Goal: Task Accomplishment & Management: Use online tool/utility

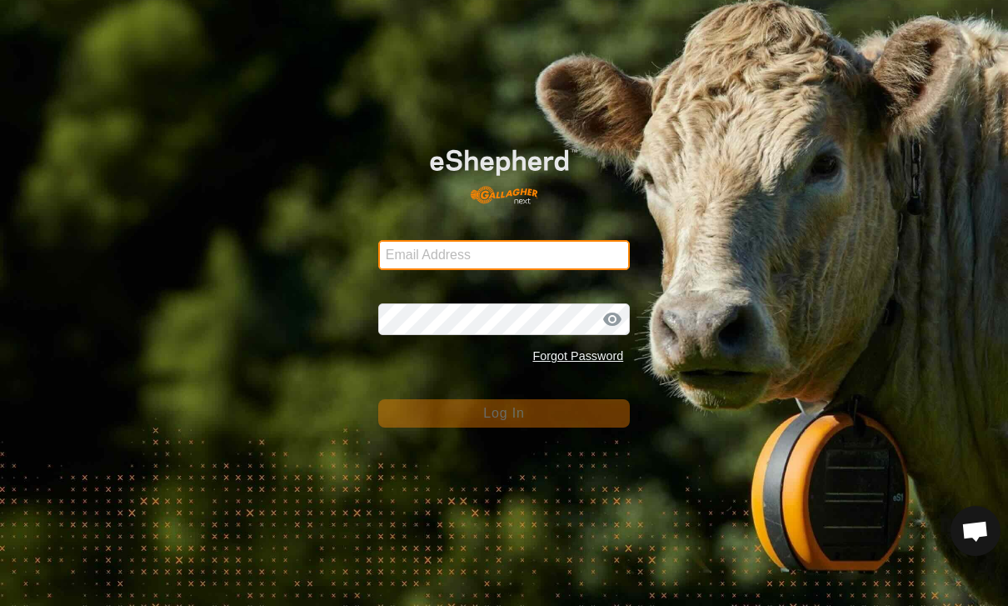
click at [563, 257] on input "Email Address" at bounding box center [504, 255] width 252 height 30
type input "[PERSON_NAME][EMAIL_ADDRESS][PERSON_NAME][DOMAIN_NAME]"
click at [504, 412] on button "Log In" at bounding box center [504, 413] width 252 height 28
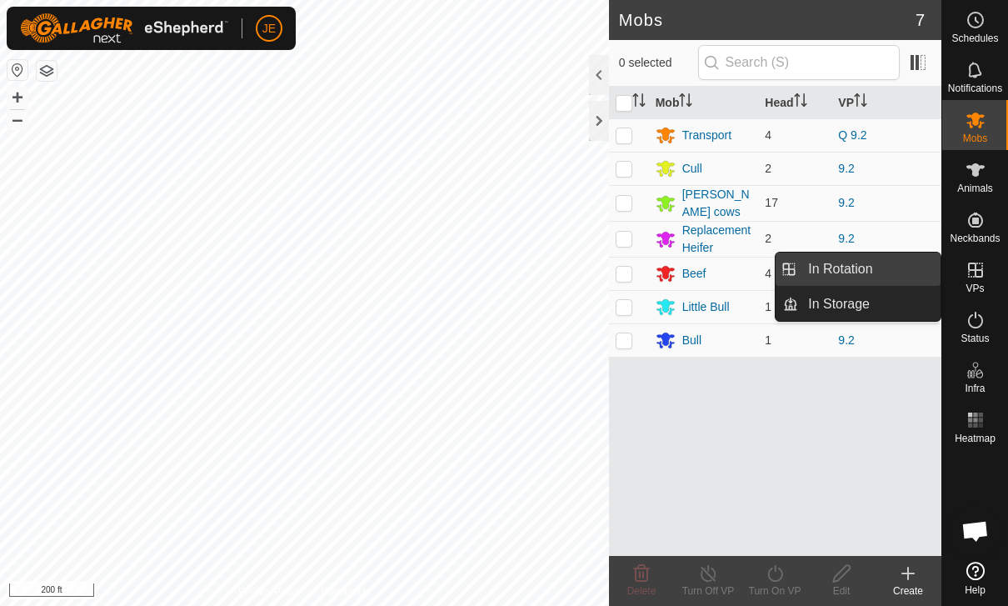
click at [883, 258] on link "In Rotation" at bounding box center [869, 268] width 142 height 33
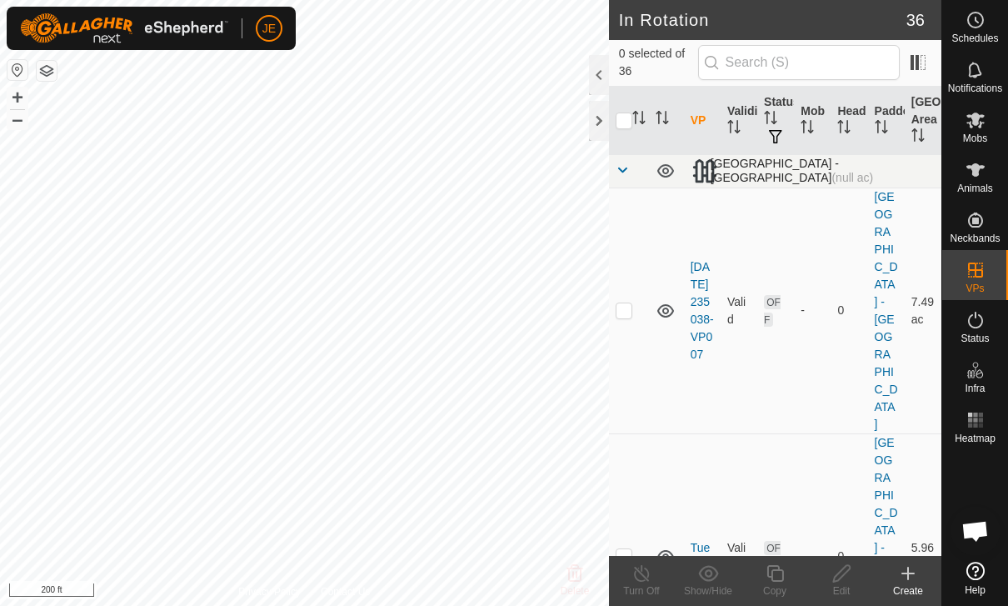
click at [627, 174] on span at bounding box center [622, 169] width 13 height 13
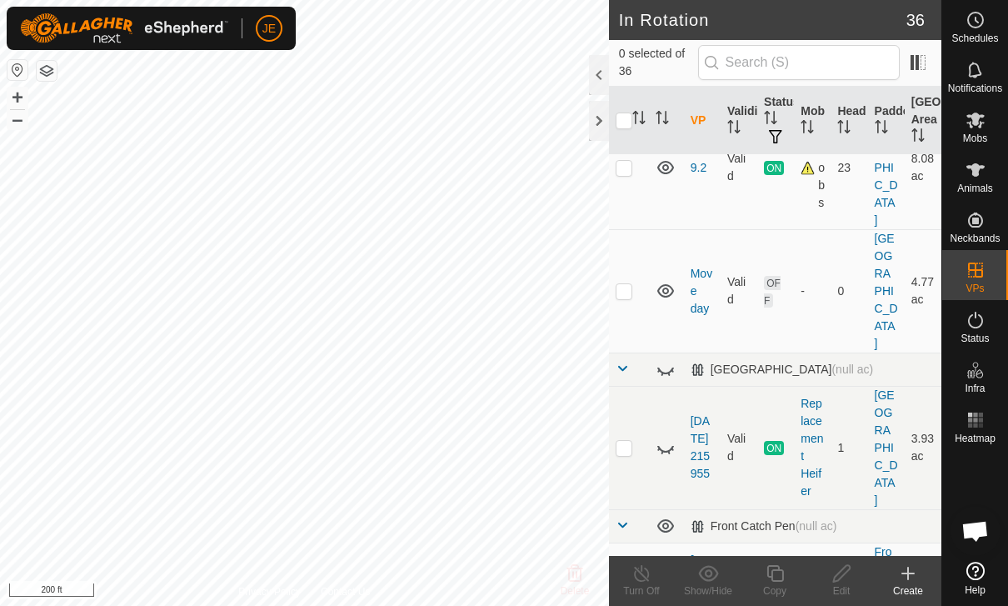
scroll to position [556, 0]
click at [624, 173] on p-checkbox at bounding box center [624, 166] width 17 height 13
checkbox input "true"
click at [785, 580] on icon at bounding box center [775, 573] width 21 height 20
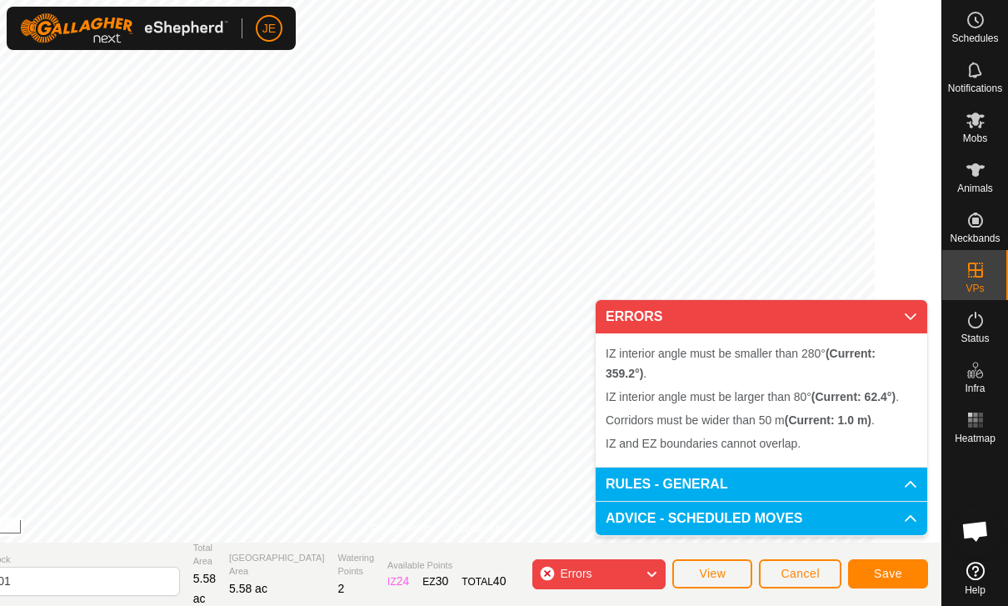
click at [639, 569] on div "Errors" at bounding box center [598, 574] width 133 height 30
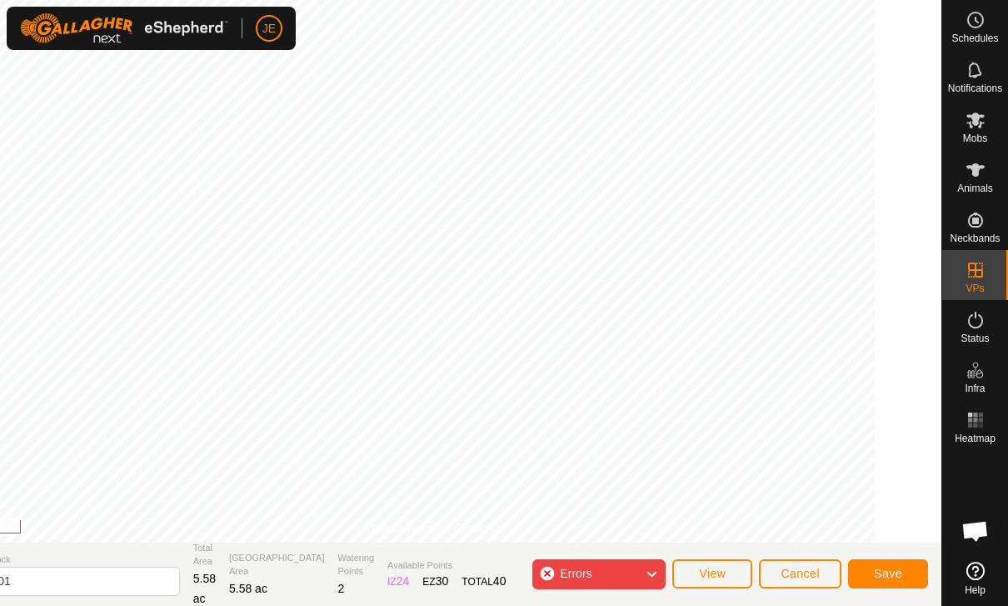
click at [644, 573] on div "Errors" at bounding box center [598, 574] width 133 height 30
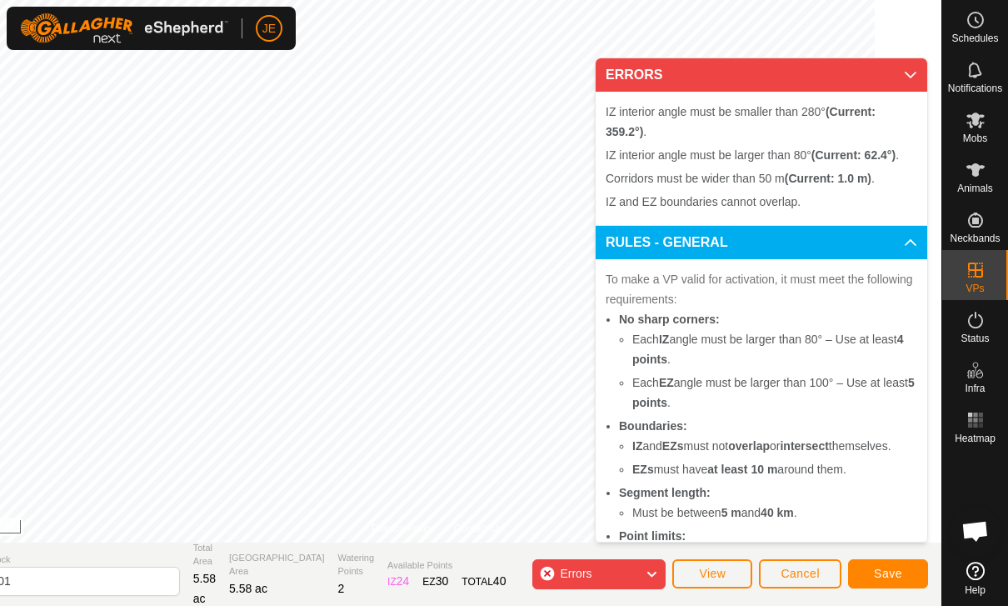
click at [646, 577] on icon at bounding box center [651, 574] width 13 height 22
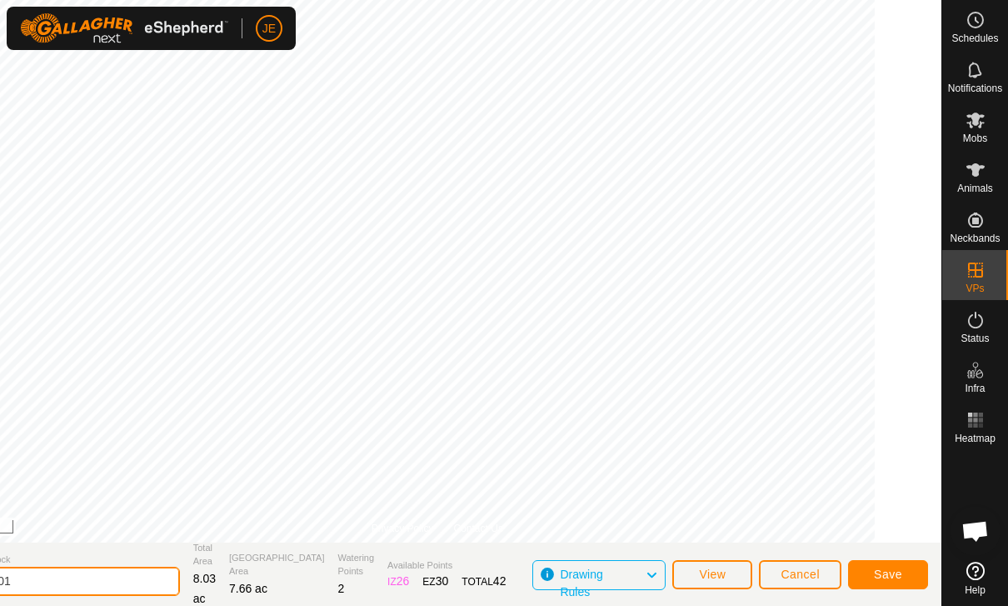
click at [102, 571] on input "9.2-VP001" at bounding box center [63, 581] width 233 height 29
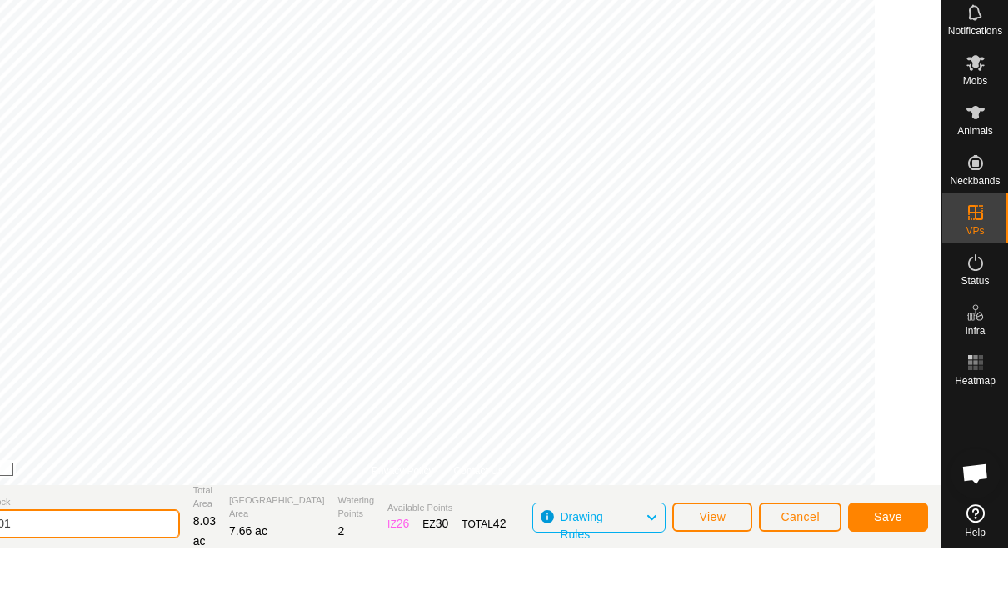
click at [107, 567] on input "9.2-VP001" at bounding box center [63, 581] width 233 height 29
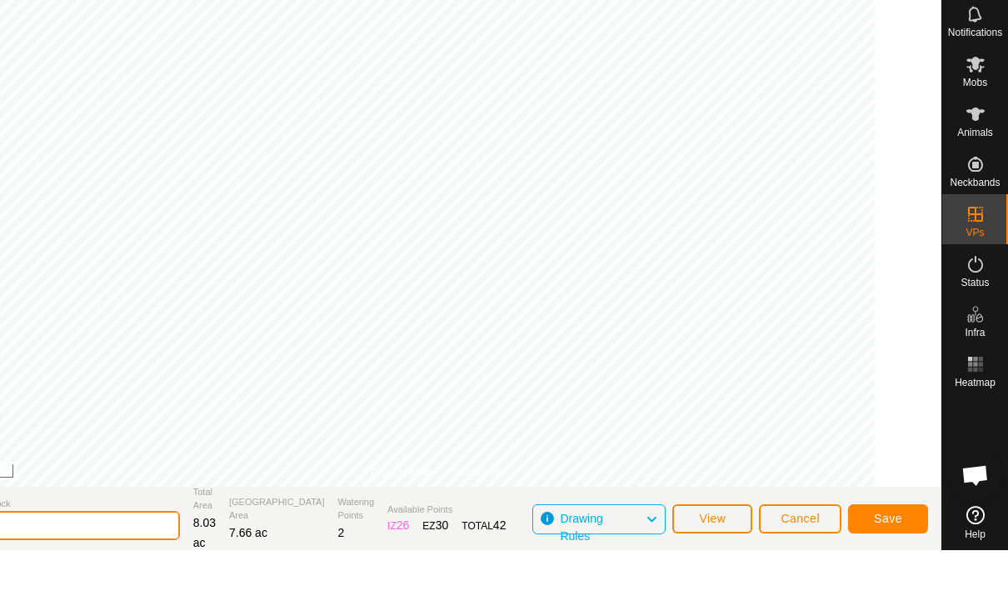
type input "9.3"
click at [892, 567] on span "Save" at bounding box center [888, 573] width 28 height 13
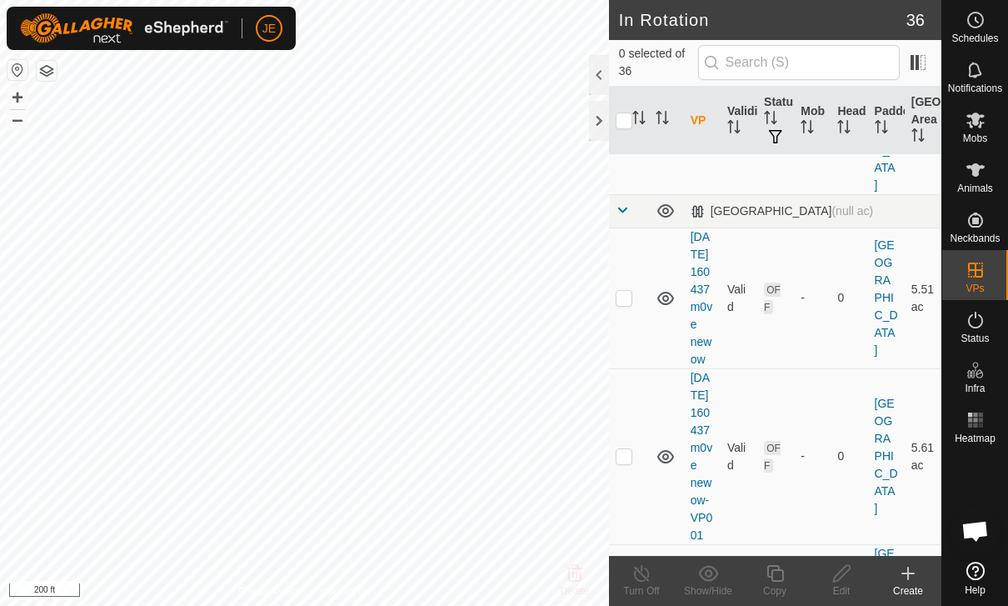
scroll to position [979, 0]
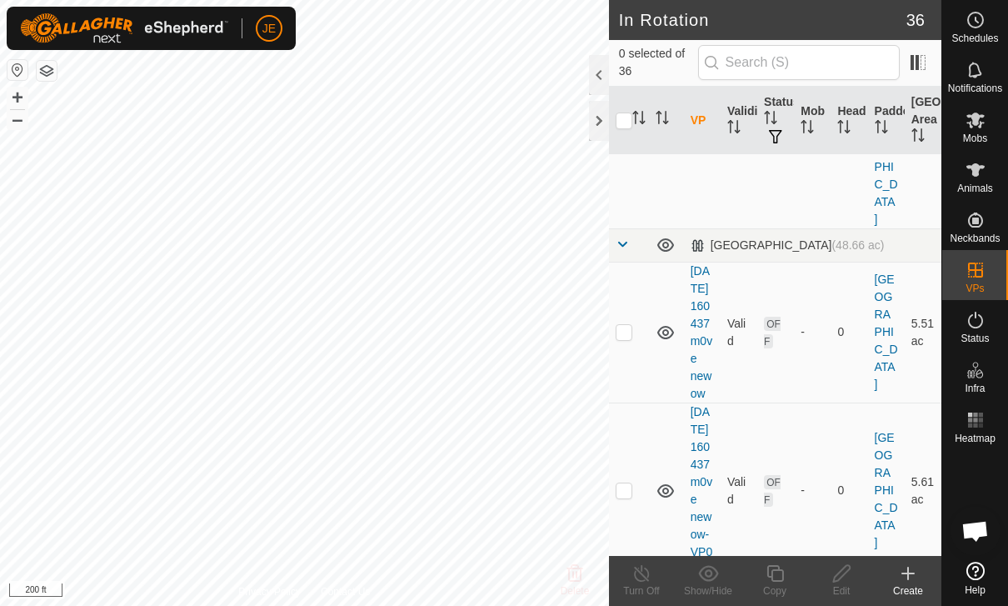
scroll to position [949, 0]
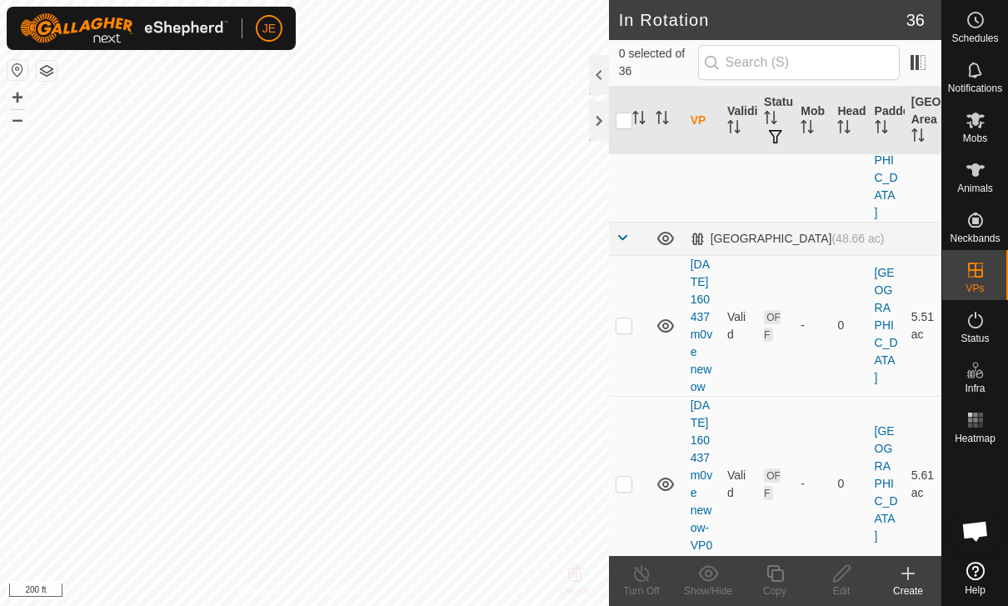
checkbox input "true"
click at [778, 569] on icon at bounding box center [775, 573] width 17 height 17
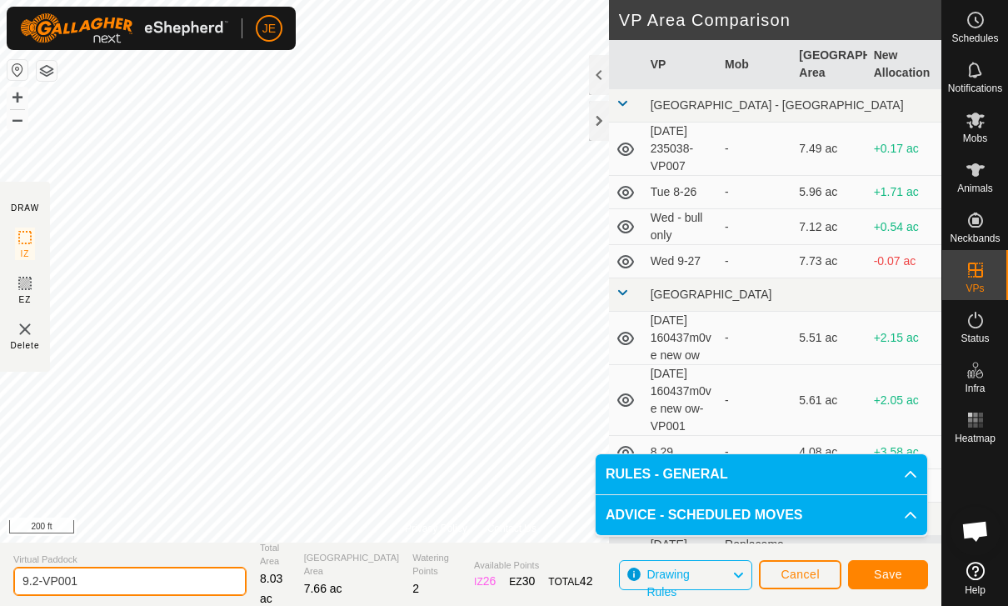
click at [143, 570] on input "9.2-VP001" at bounding box center [129, 581] width 233 height 29
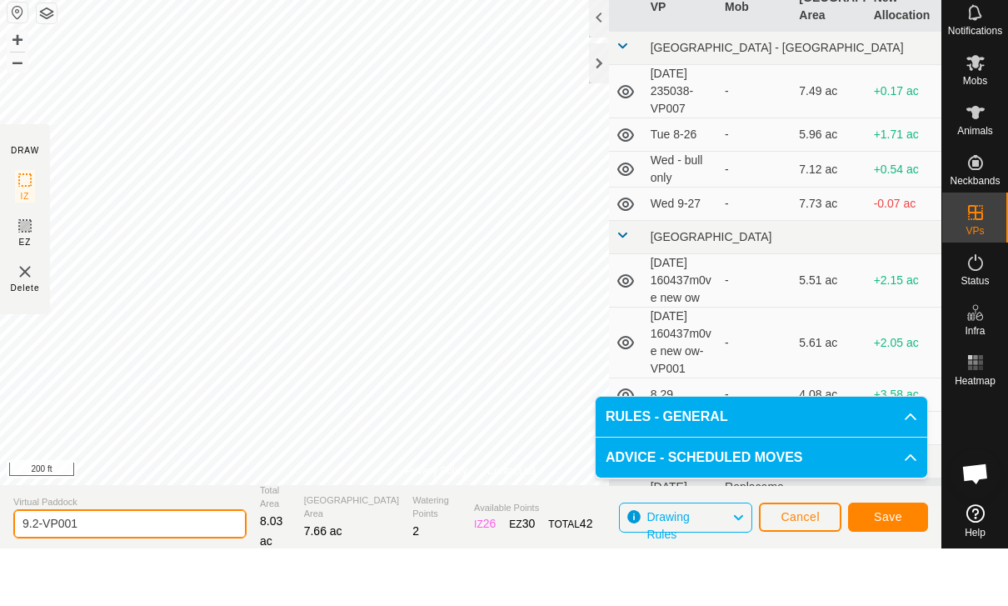
click at [147, 567] on input "9.2-VP001" at bounding box center [129, 581] width 233 height 29
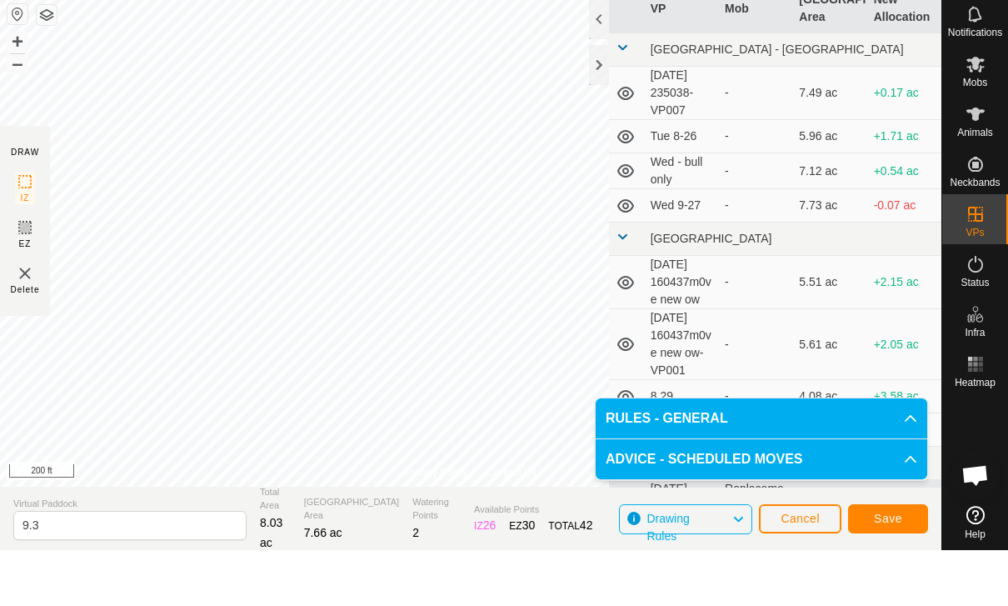
click at [902, 560] on button "Save" at bounding box center [888, 574] width 80 height 29
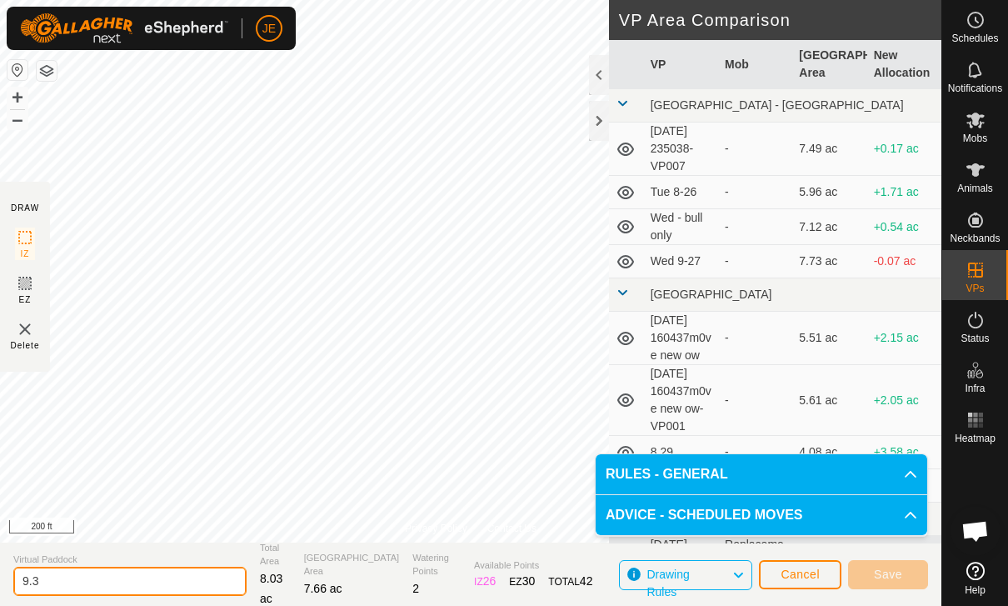
click at [95, 581] on input "9.3" at bounding box center [129, 581] width 233 height 29
click at [71, 580] on input "9.3.1" at bounding box center [129, 581] width 233 height 29
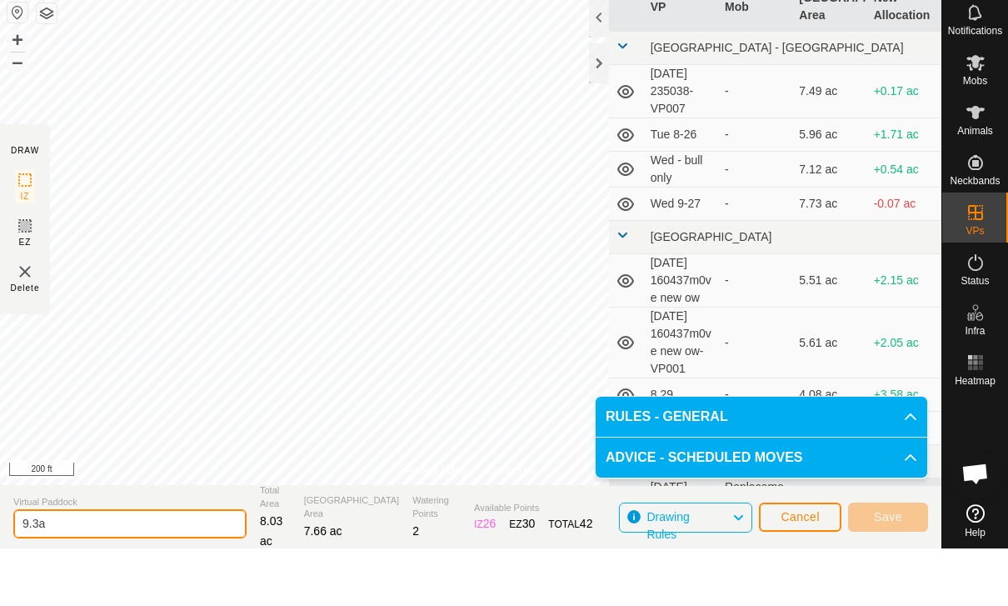
type input "9.3ax"
click at [808, 560] on button "Cancel" at bounding box center [800, 574] width 82 height 29
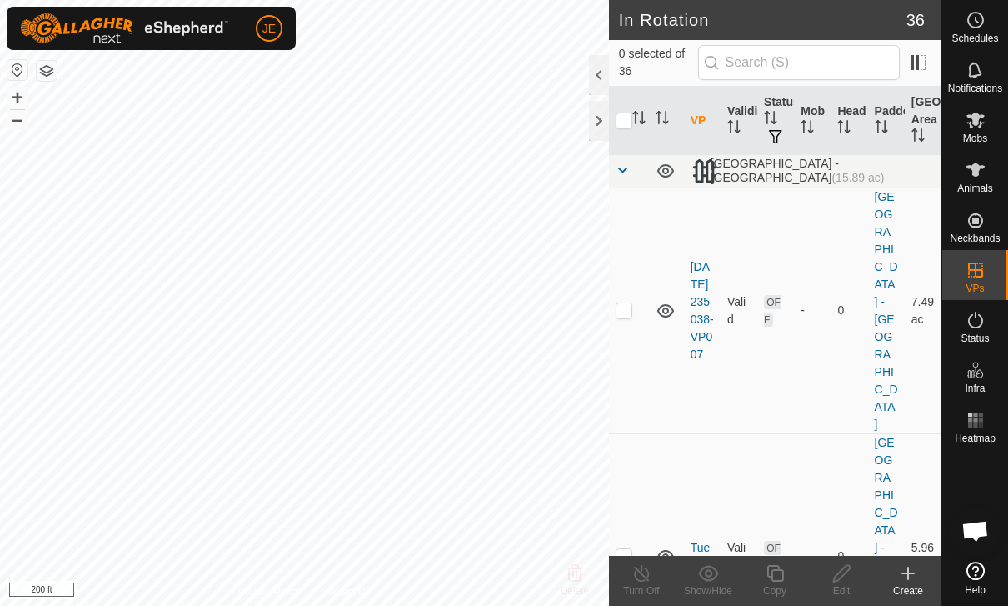
click at [979, 136] on span "Mobs" at bounding box center [975, 138] width 24 height 10
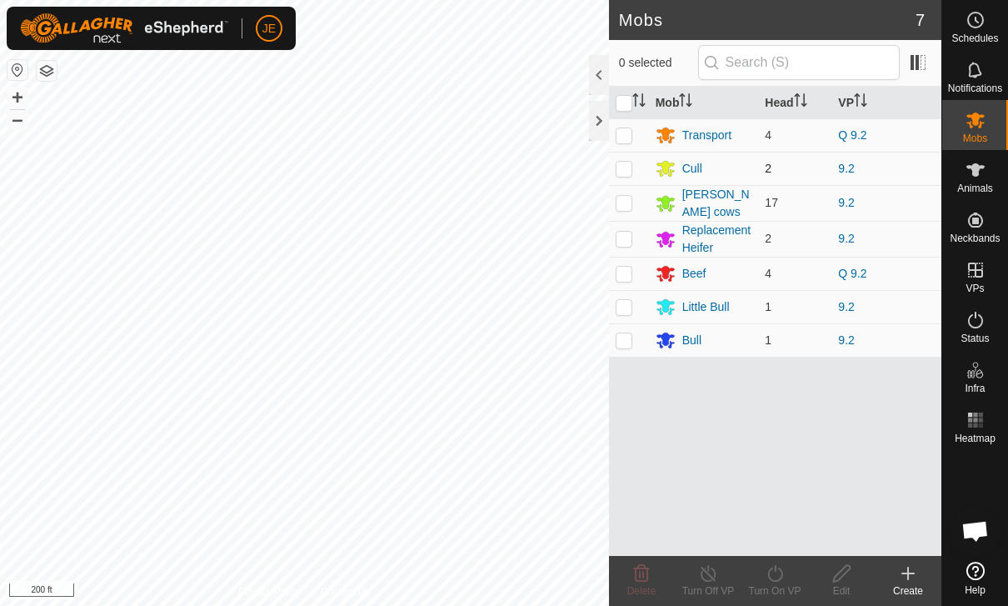
click at [618, 163] on p-checkbox at bounding box center [624, 168] width 17 height 13
checkbox input "true"
click at [637, 211] on td at bounding box center [629, 203] width 40 height 36
checkbox input "true"
click at [622, 244] on td at bounding box center [629, 239] width 40 height 36
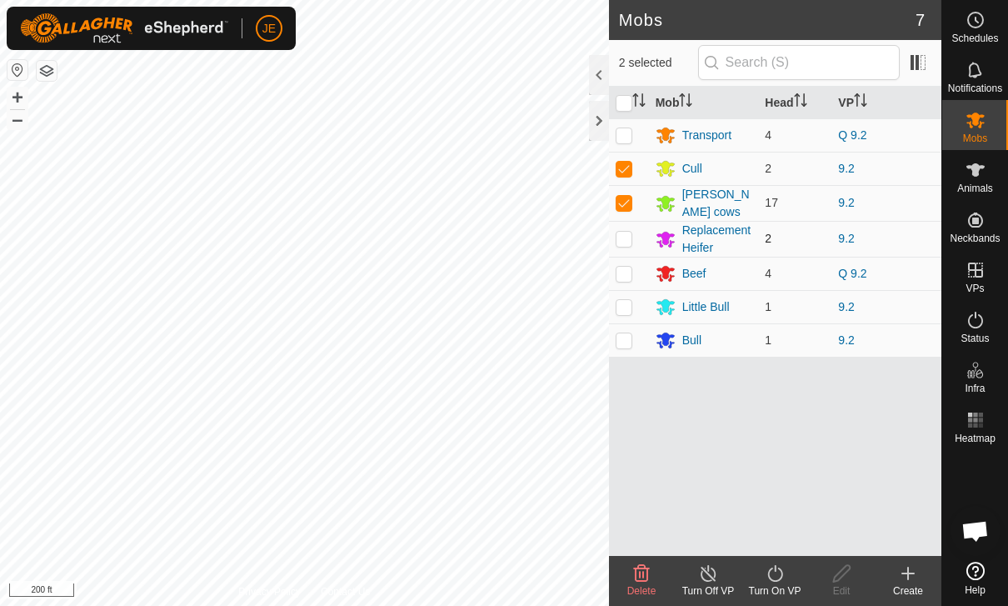
checkbox input "true"
click at [622, 272] on p-checkbox at bounding box center [624, 273] width 17 height 13
checkbox input "false"
click at [625, 312] on td at bounding box center [629, 306] width 40 height 33
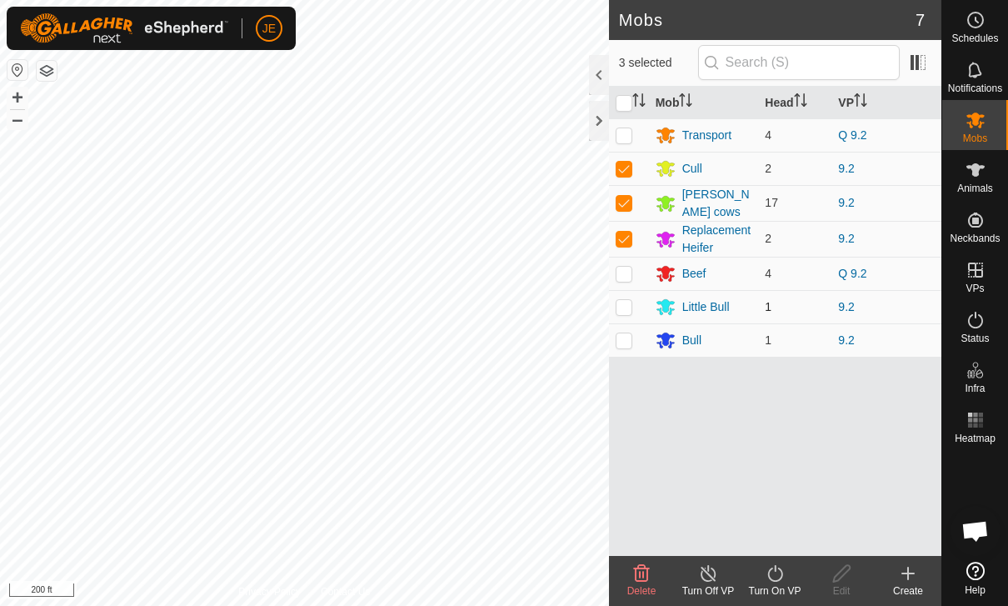
checkbox input "true"
click at [627, 342] on p-checkbox at bounding box center [624, 339] width 17 height 13
checkbox input "true"
click at [777, 576] on icon at bounding box center [775, 573] width 21 height 20
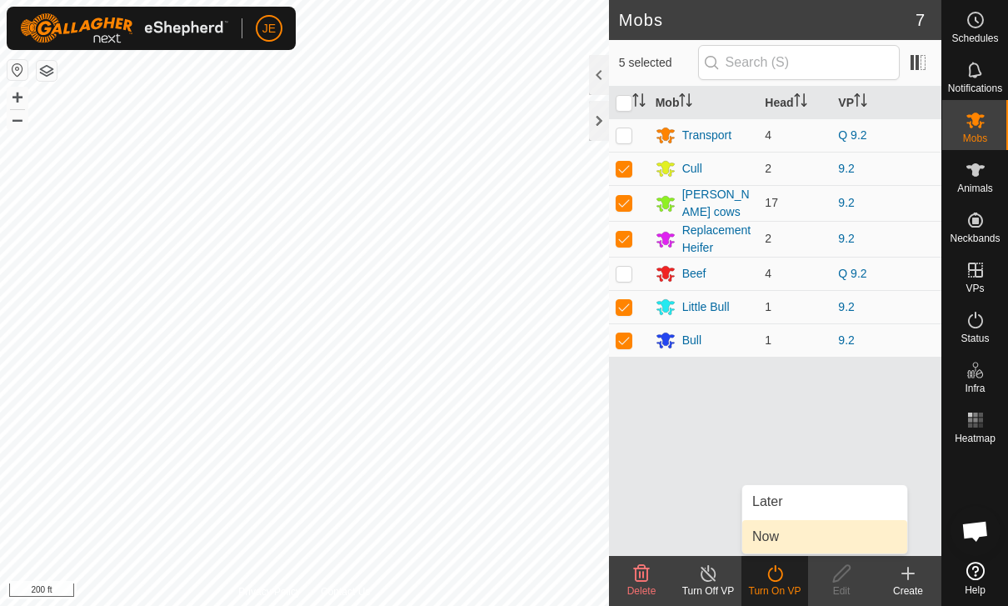
click at [776, 543] on span "Now" at bounding box center [765, 537] width 27 height 20
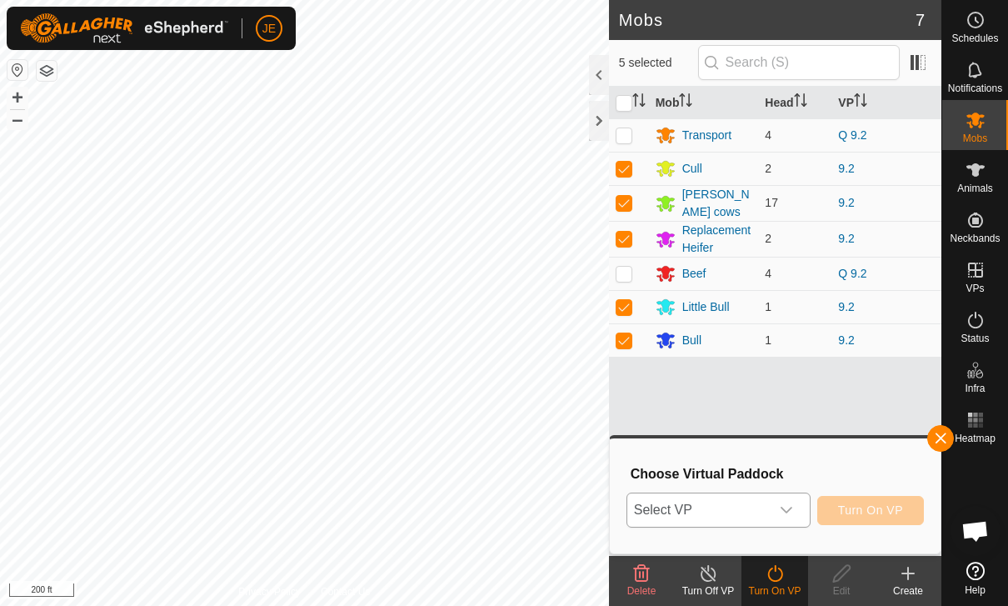
click at [763, 505] on span "Select VP" at bounding box center [698, 509] width 142 height 33
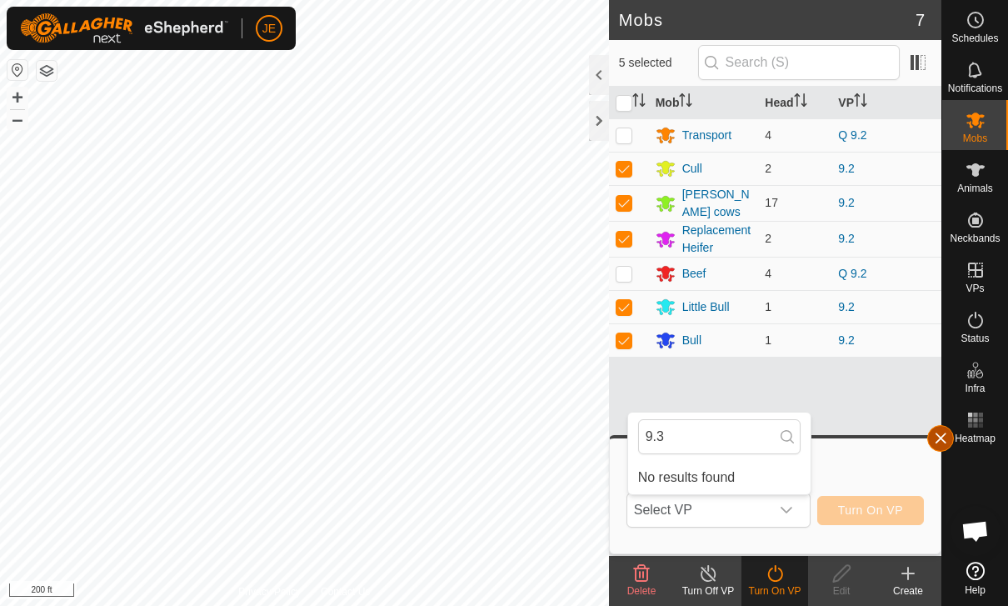
type input "9.3"
click at [933, 430] on button "button" at bounding box center [940, 438] width 27 height 27
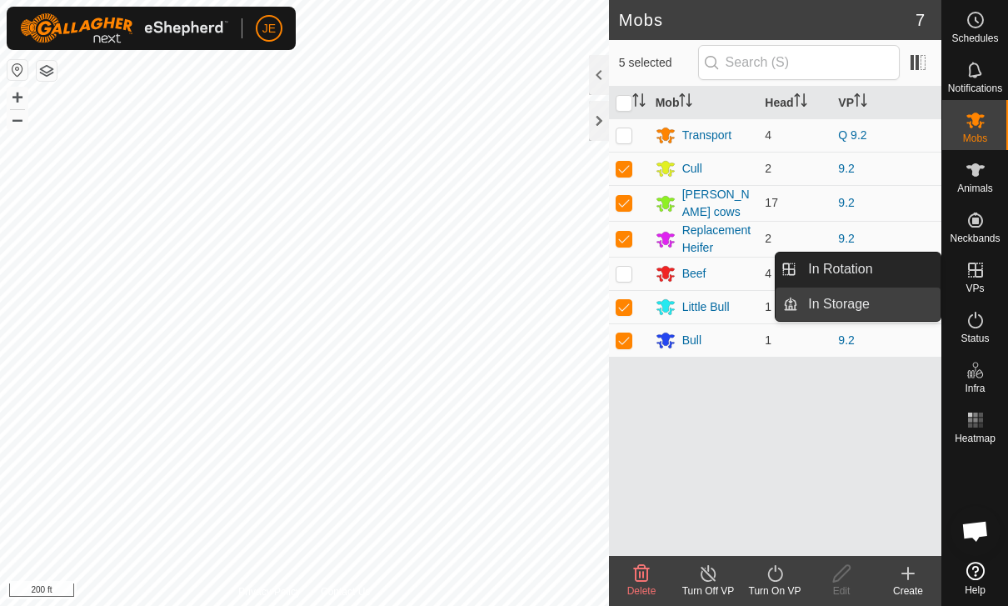
click at [822, 307] on span "In Storage" at bounding box center [839, 304] width 62 height 20
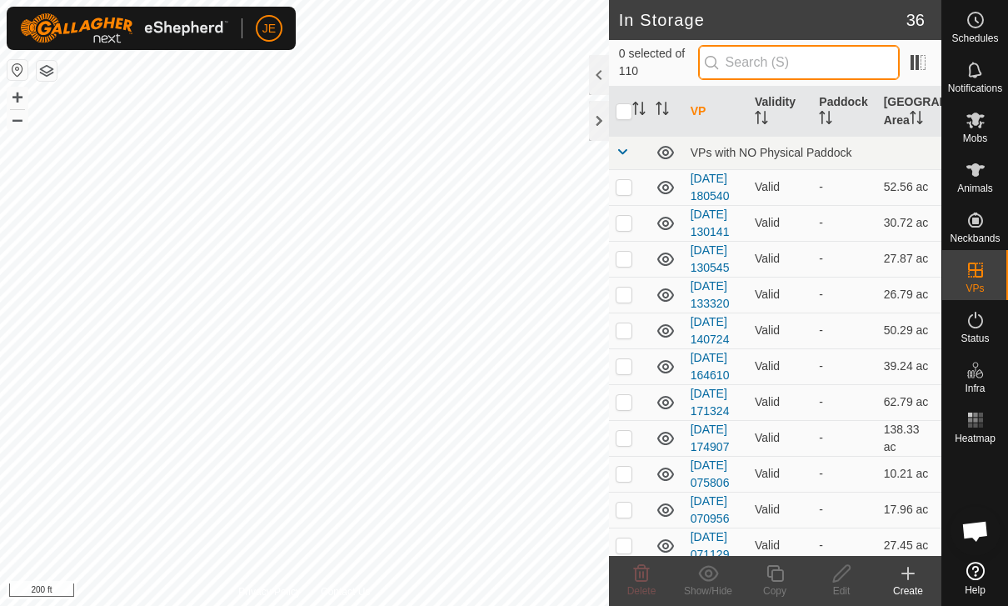
click at [787, 52] on input "text" at bounding box center [799, 62] width 202 height 35
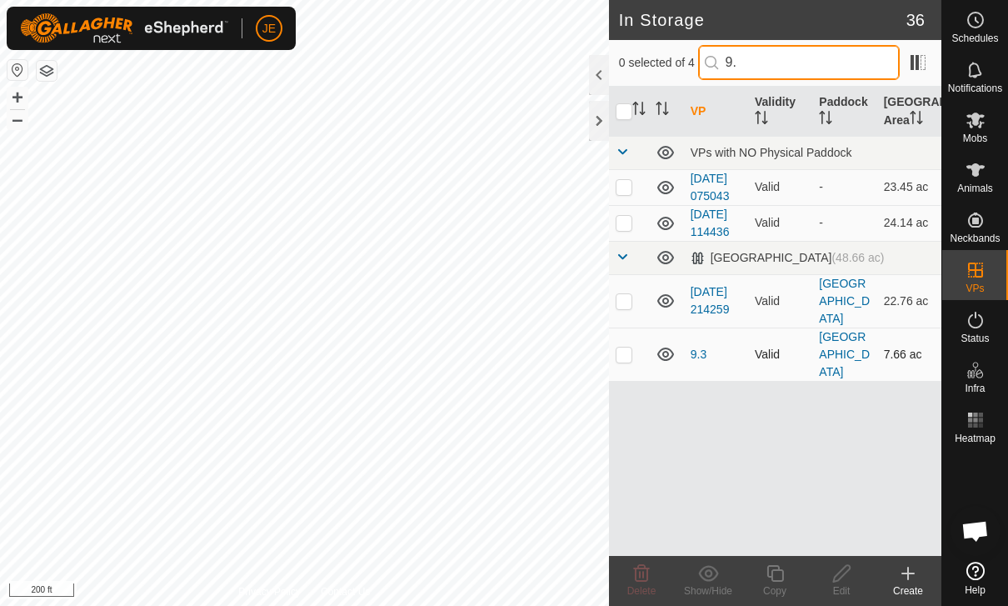
type input "9."
click at [622, 361] on p-checkbox at bounding box center [624, 353] width 17 height 13
checkbox input "true"
click at [843, 585] on div "Edit" at bounding box center [841, 590] width 67 height 15
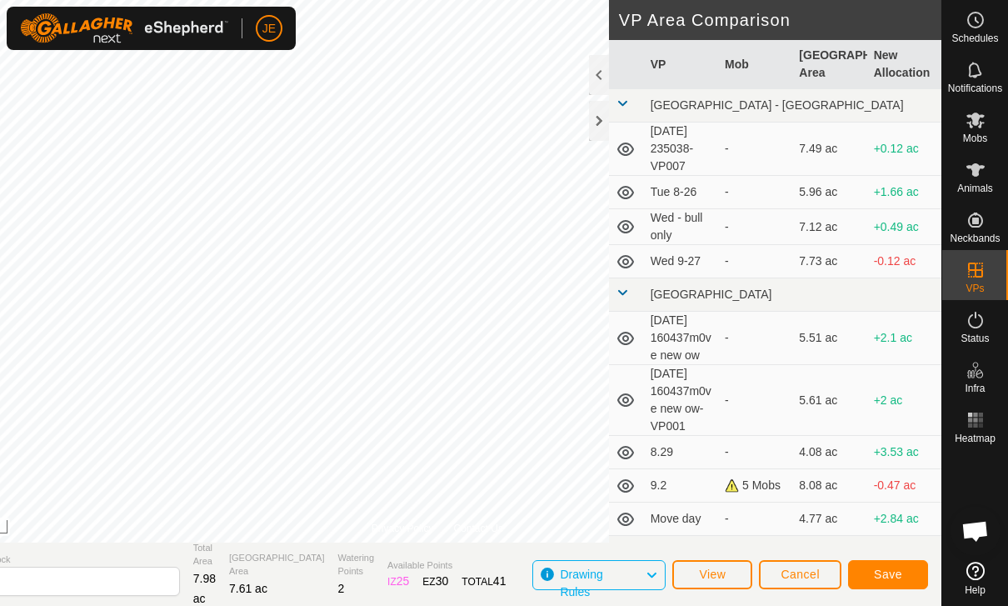
click at [899, 573] on span "Save" at bounding box center [888, 573] width 28 height 13
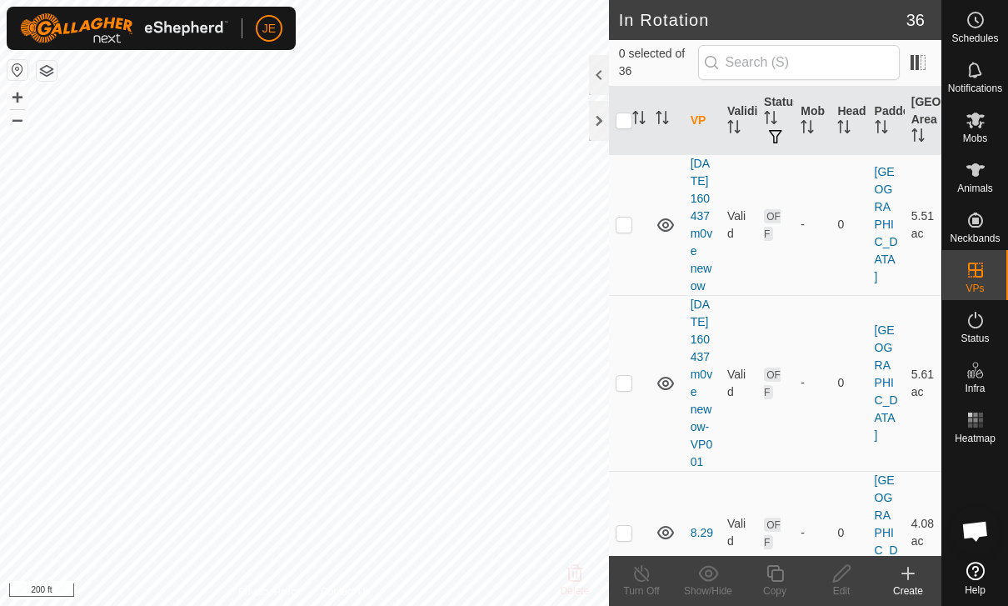
scroll to position [1051, 0]
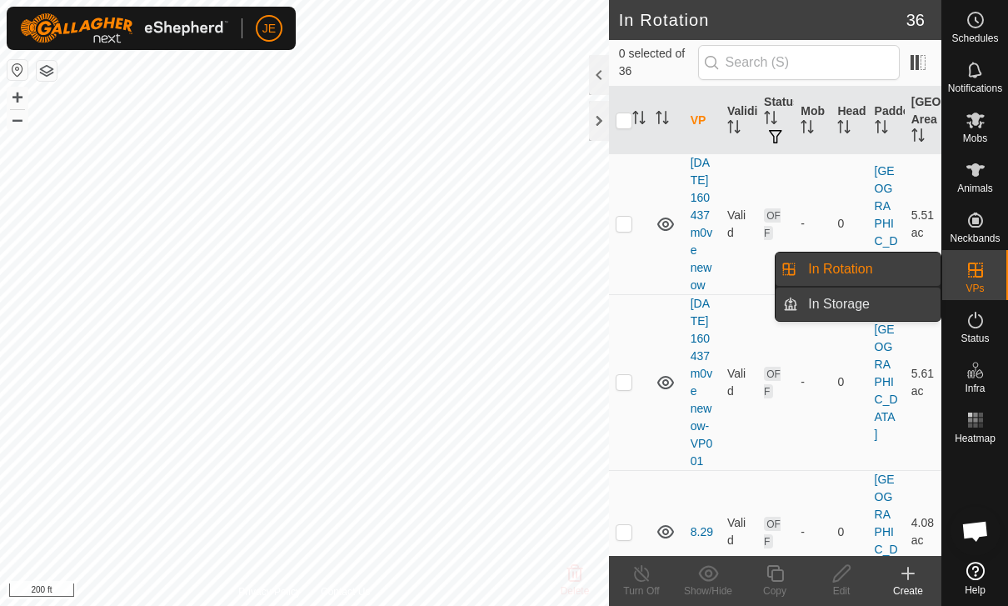
click at [892, 307] on link "In Storage" at bounding box center [869, 303] width 142 height 33
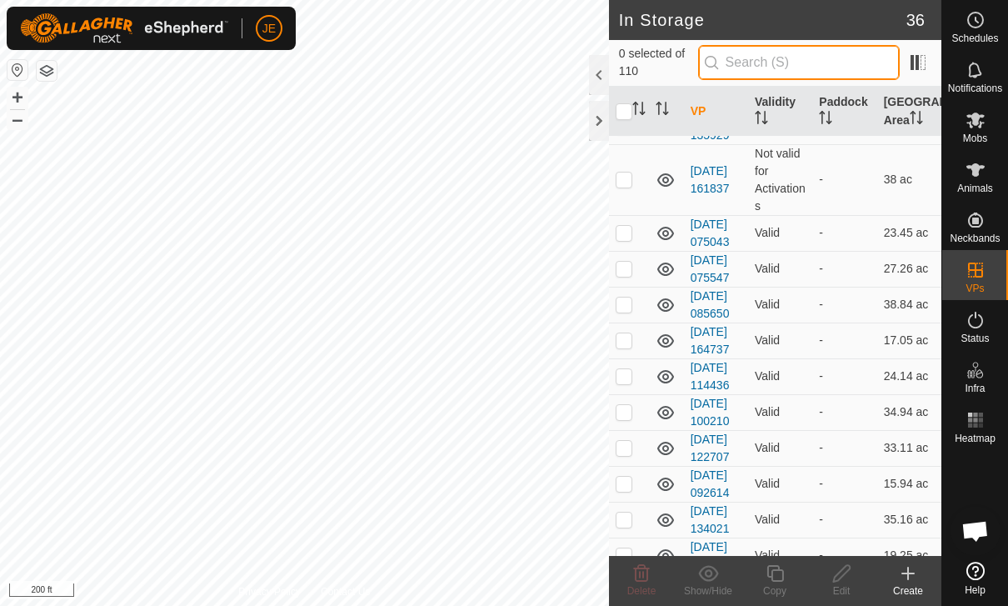
click at [847, 47] on input "text" at bounding box center [799, 62] width 202 height 35
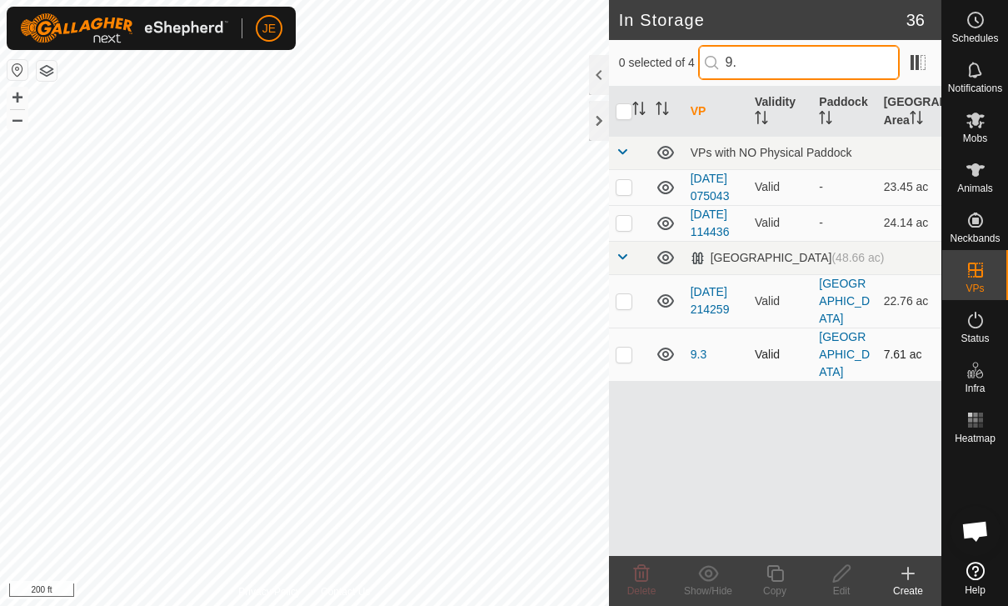
type input "9."
click at [630, 361] on p-checkbox at bounding box center [624, 353] width 17 height 13
checkbox input "true"
click at [892, 567] on create-svg-icon at bounding box center [908, 573] width 67 height 20
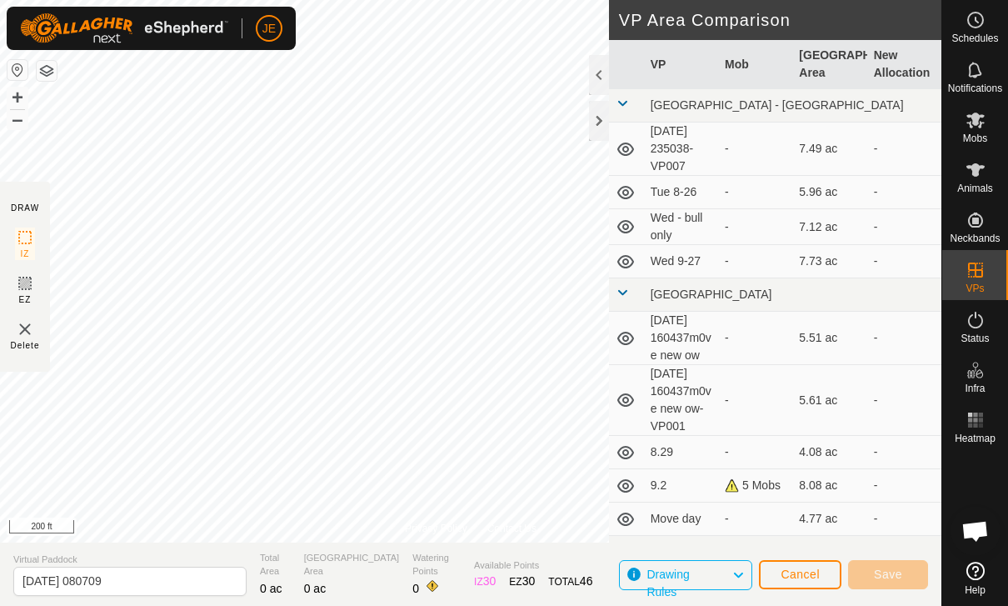
click at [791, 578] on span "Cancel" at bounding box center [800, 573] width 39 height 13
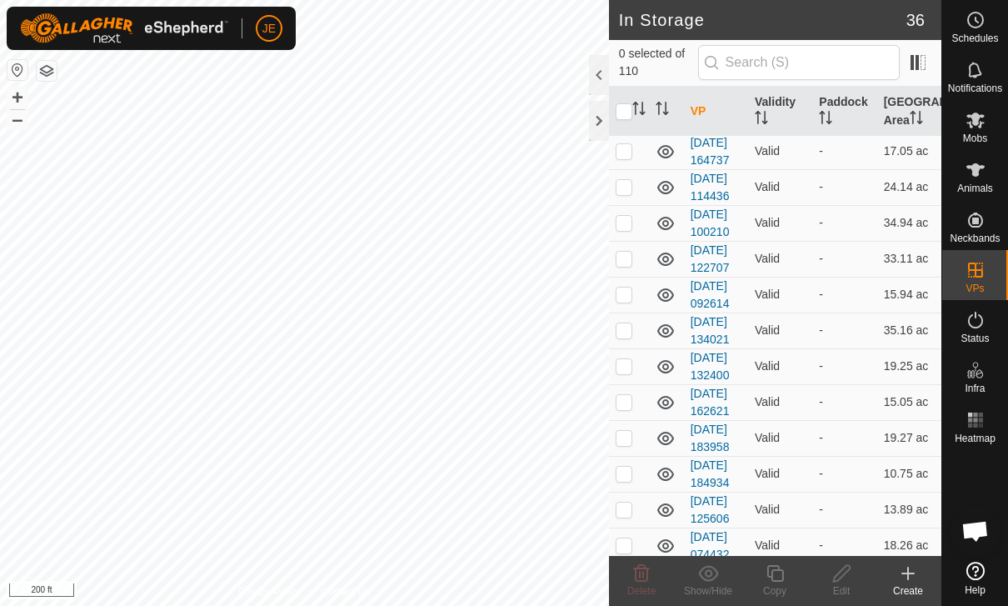
scroll to position [812, 0]
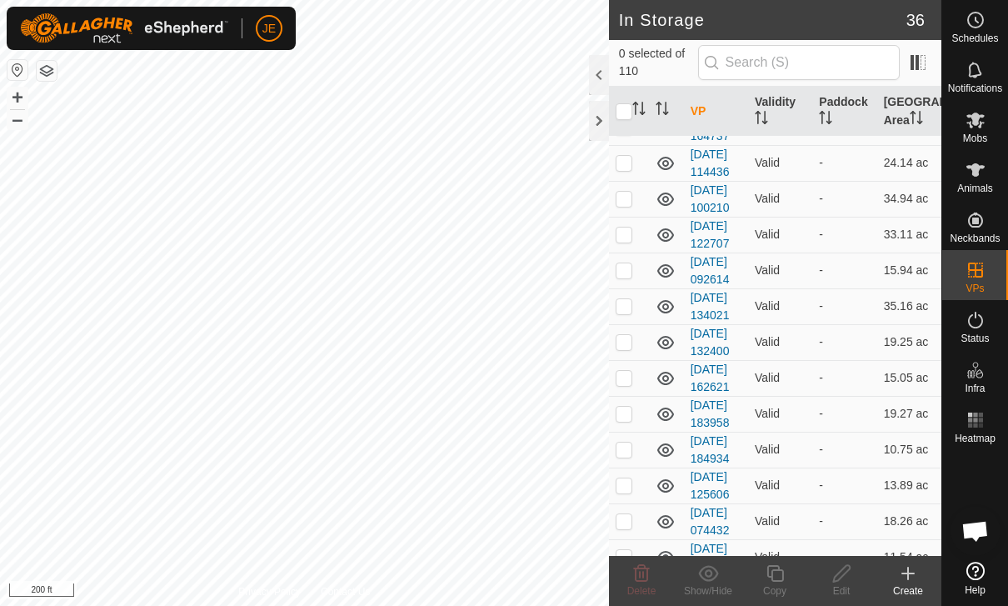
checkbox input "false"
click at [616, 26] on p-checkbox at bounding box center [624, 18] width 17 height 13
click at [626, 26] on p-checkbox at bounding box center [624, 18] width 17 height 13
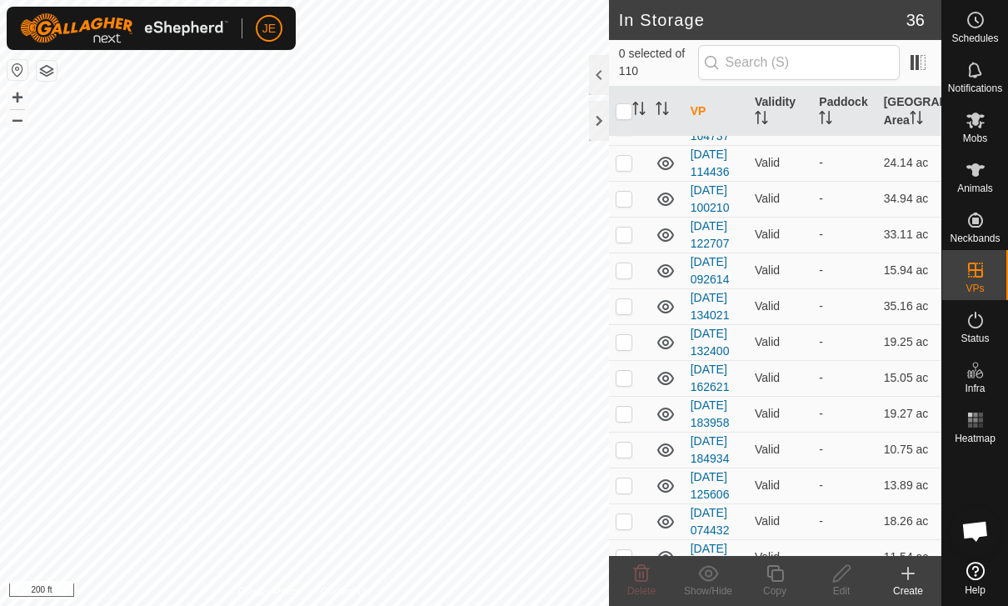
checkbox input "false"
click at [807, 62] on input "text" at bounding box center [799, 62] width 202 height 35
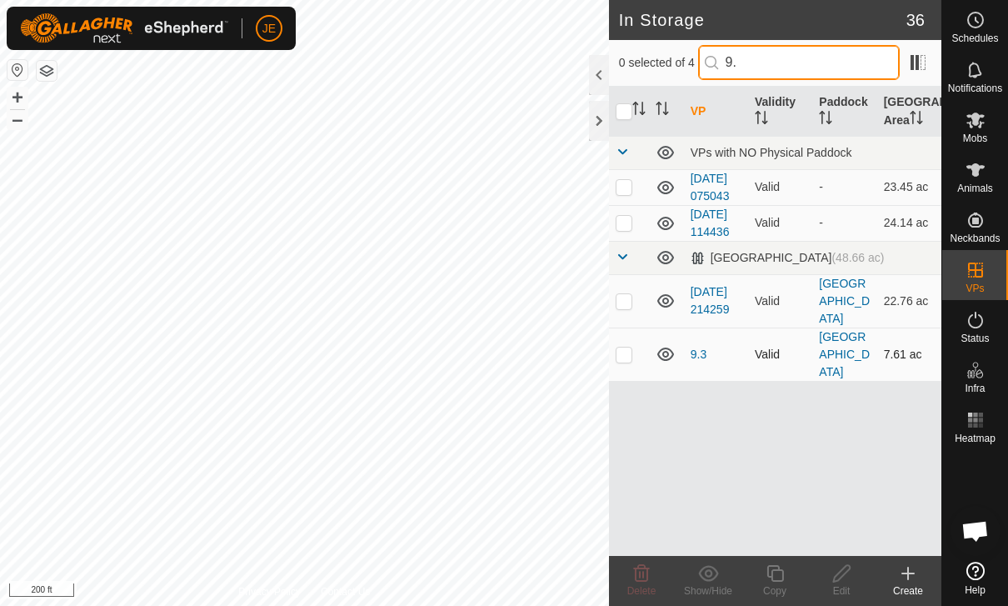
type input "9."
click at [625, 361] on p-checkbox at bounding box center [624, 353] width 17 height 13
click at [703, 573] on icon at bounding box center [708, 573] width 21 height 20
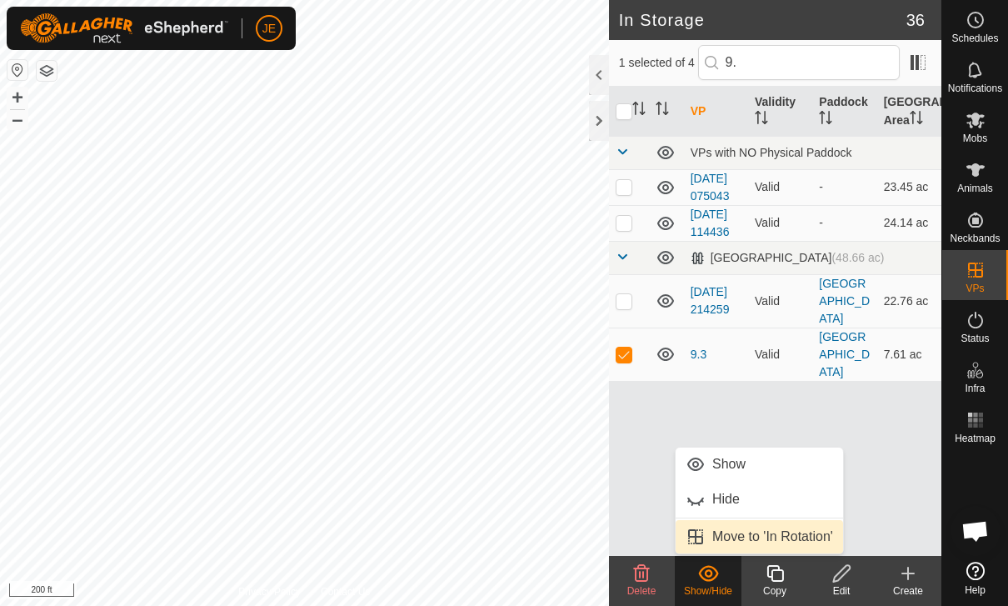
click at [738, 538] on span "Move to 'In Rotation'" at bounding box center [772, 537] width 121 height 20
checkbox input "false"
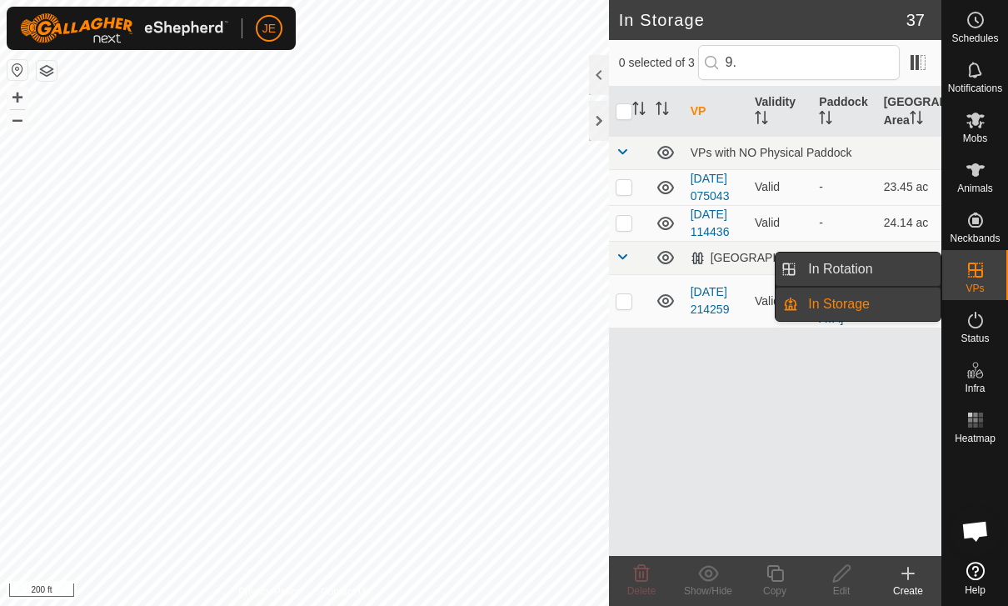
click at [823, 265] on span "In Rotation" at bounding box center [840, 269] width 64 height 20
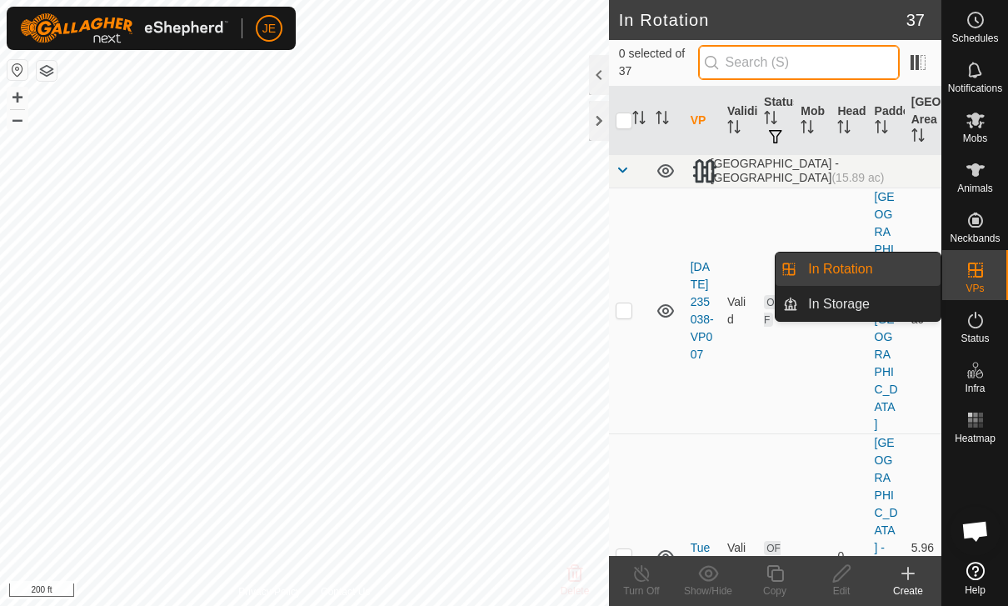
click at [842, 49] on input "text" at bounding box center [799, 62] width 202 height 35
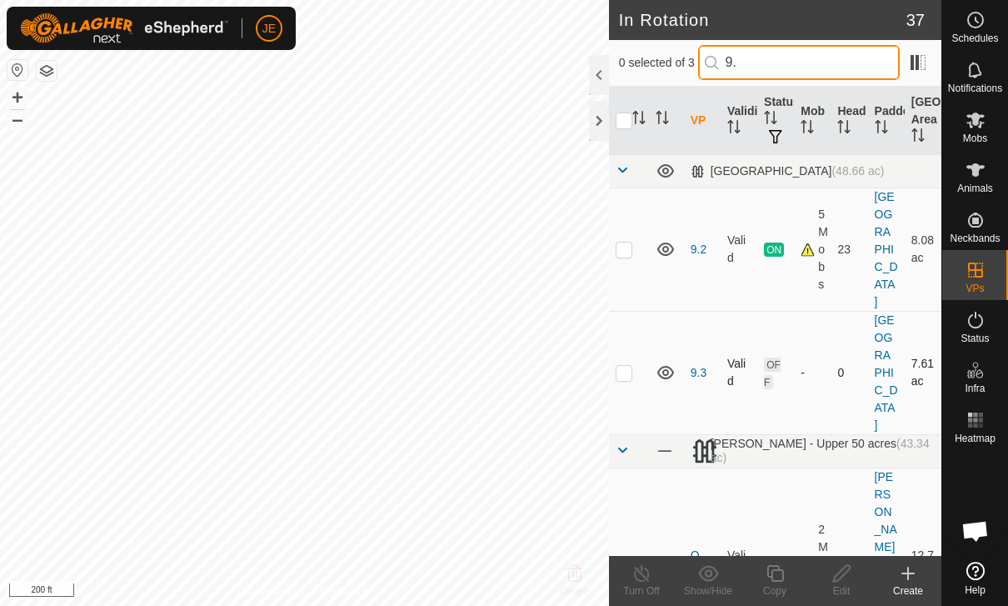
type input "9."
click at [623, 366] on p-checkbox at bounding box center [624, 372] width 17 height 13
checkbox input "true"
click at [844, 585] on div "Edit" at bounding box center [841, 590] width 67 height 15
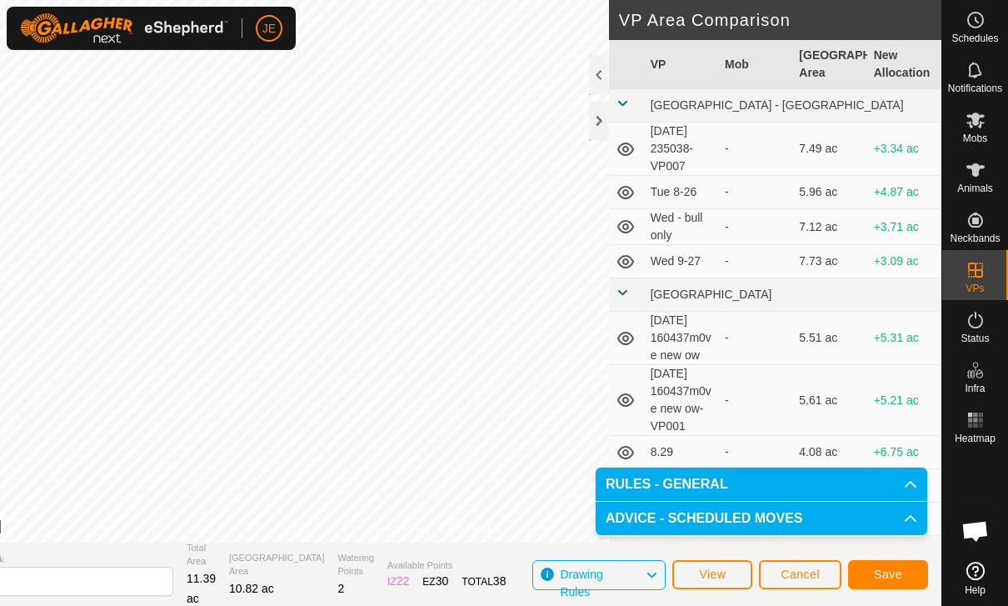
click at [898, 571] on span "Save" at bounding box center [888, 573] width 28 height 13
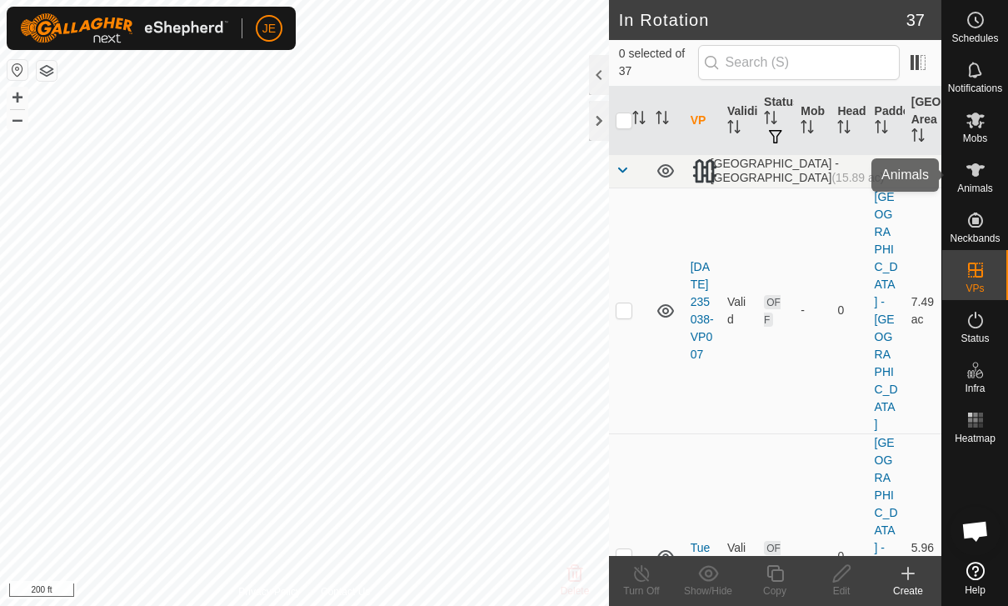
click at [979, 186] on span "Animals" at bounding box center [975, 188] width 36 height 10
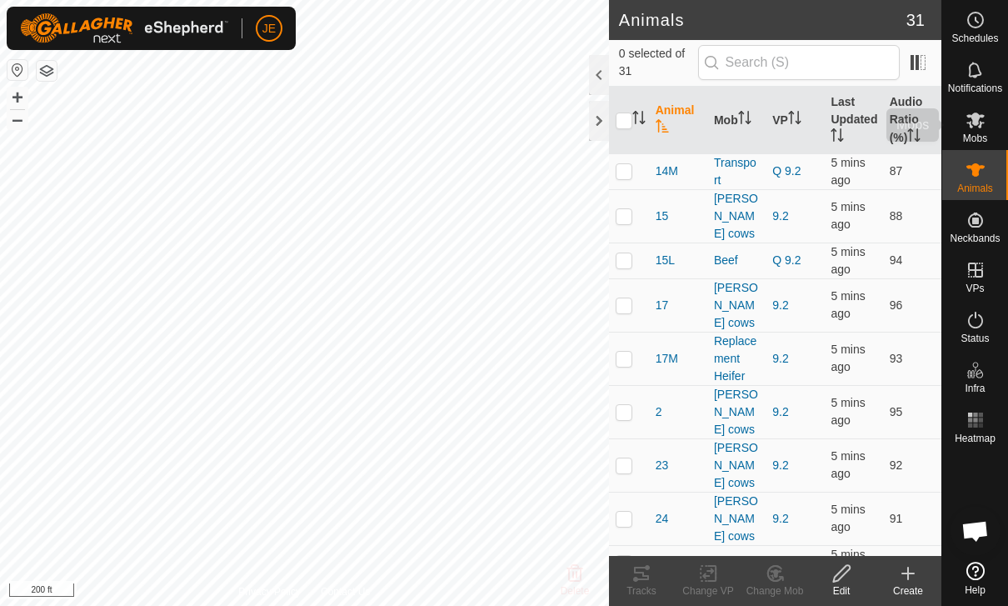
click at [980, 130] on es-mob-svg-icon at bounding box center [976, 120] width 30 height 27
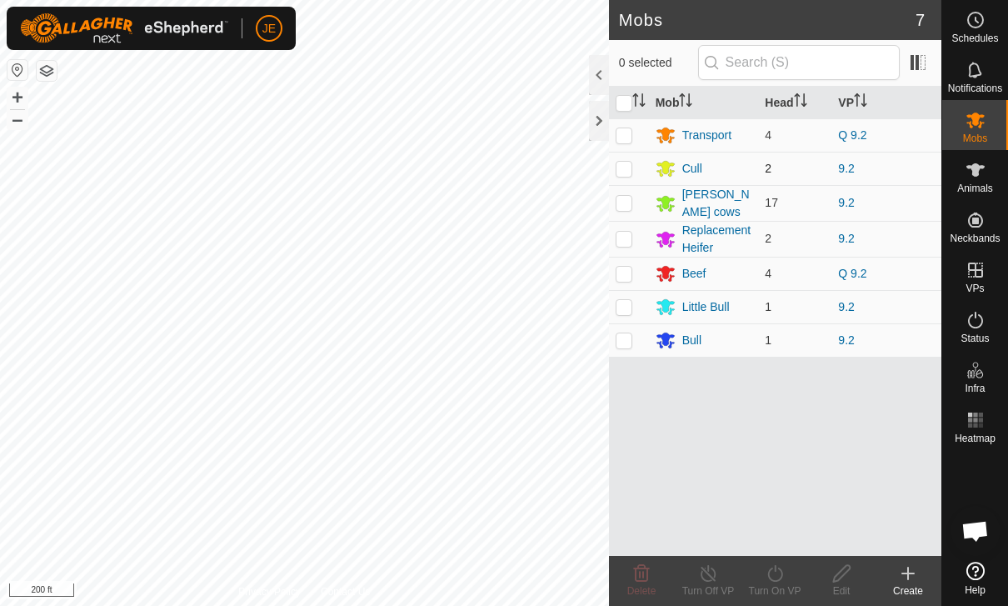
click at [623, 163] on p-checkbox at bounding box center [624, 168] width 17 height 13
checkbox input "true"
click at [630, 197] on p-checkbox at bounding box center [624, 202] width 17 height 13
checkbox input "true"
click at [622, 249] on td at bounding box center [629, 239] width 40 height 36
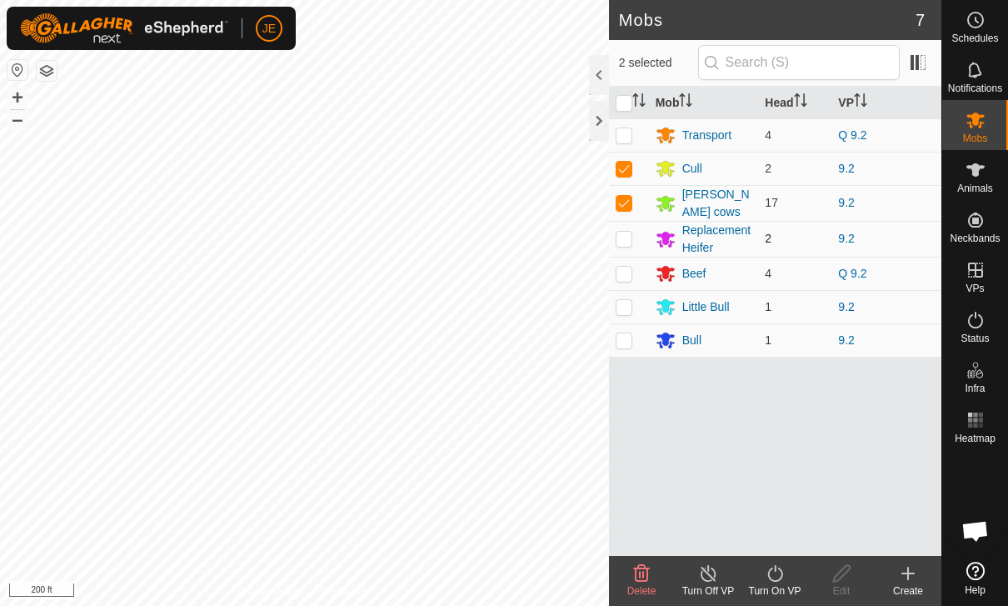
checkbox input "true"
click at [627, 300] on p-checkbox at bounding box center [624, 306] width 17 height 13
checkbox input "true"
click at [629, 342] on p-checkbox at bounding box center [624, 339] width 17 height 13
checkbox input "true"
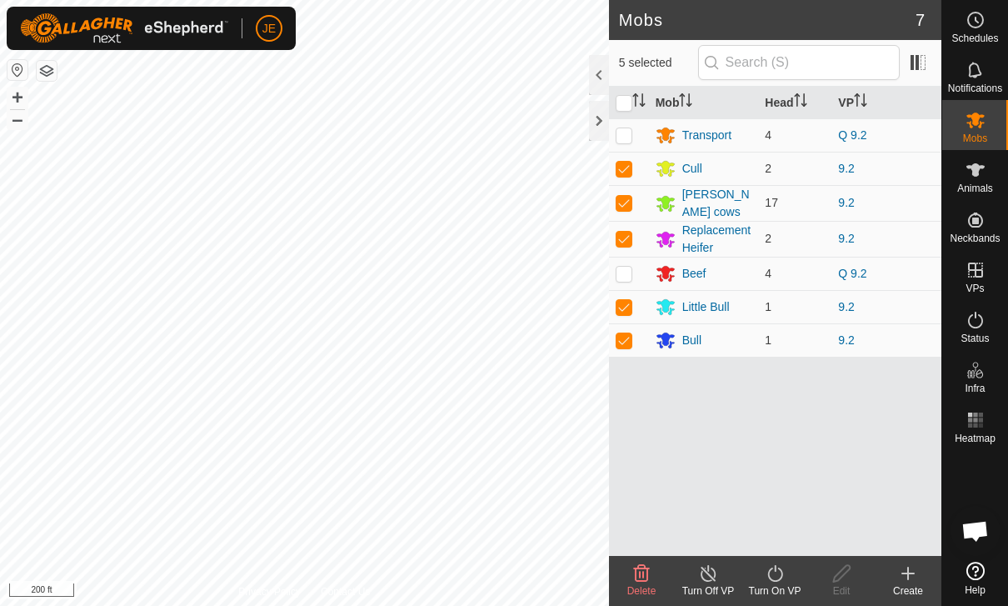
click at [785, 579] on icon at bounding box center [775, 573] width 21 height 20
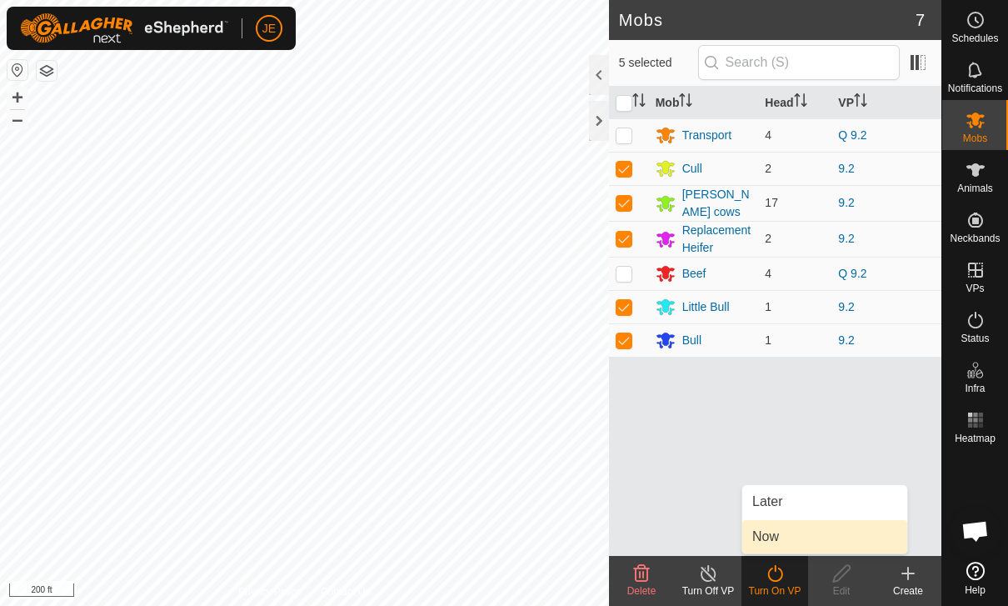
click at [790, 536] on link "Now" at bounding box center [824, 536] width 165 height 33
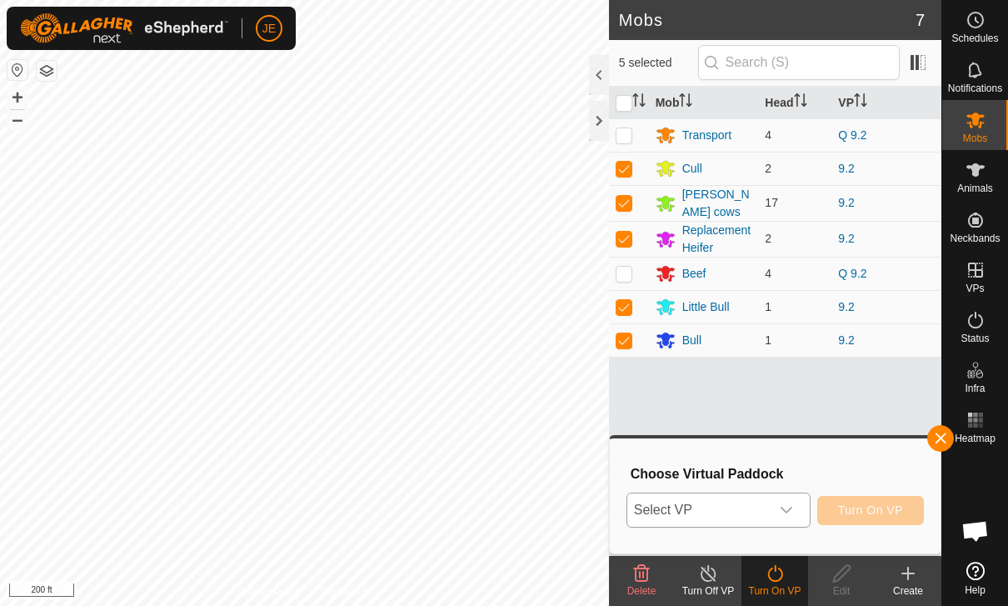
click at [767, 495] on span "Select VP" at bounding box center [698, 509] width 142 height 33
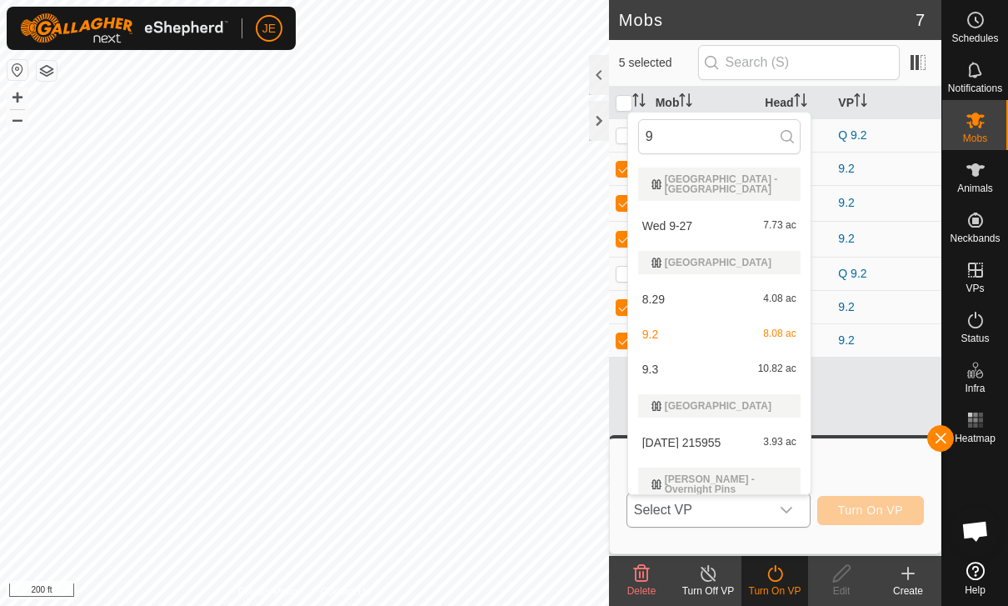
type input "9"
click at [717, 364] on div "9.3 10.82 ac" at bounding box center [719, 369] width 162 height 20
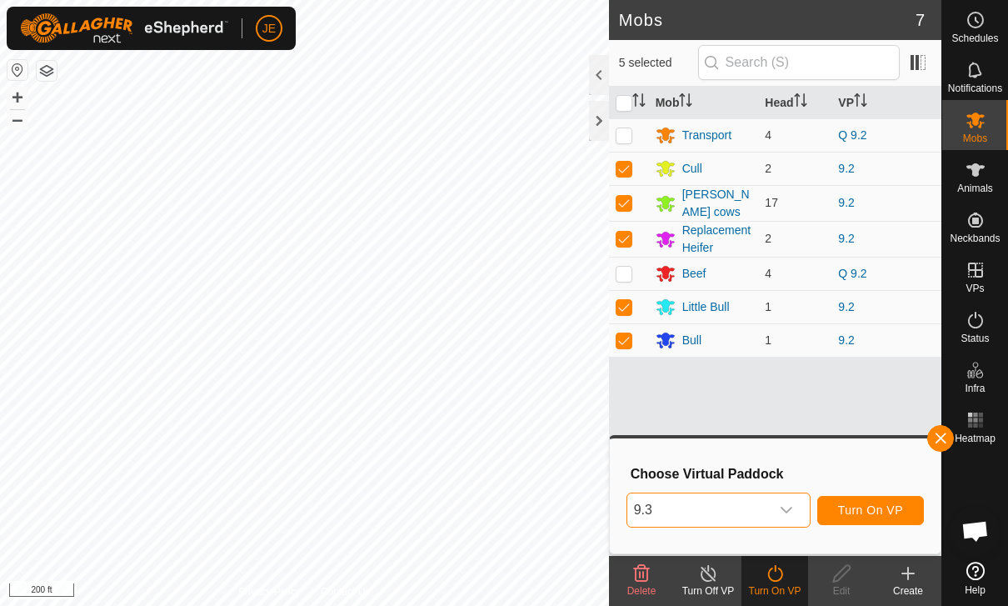
click at [882, 500] on button "Turn On VP" at bounding box center [870, 510] width 107 height 29
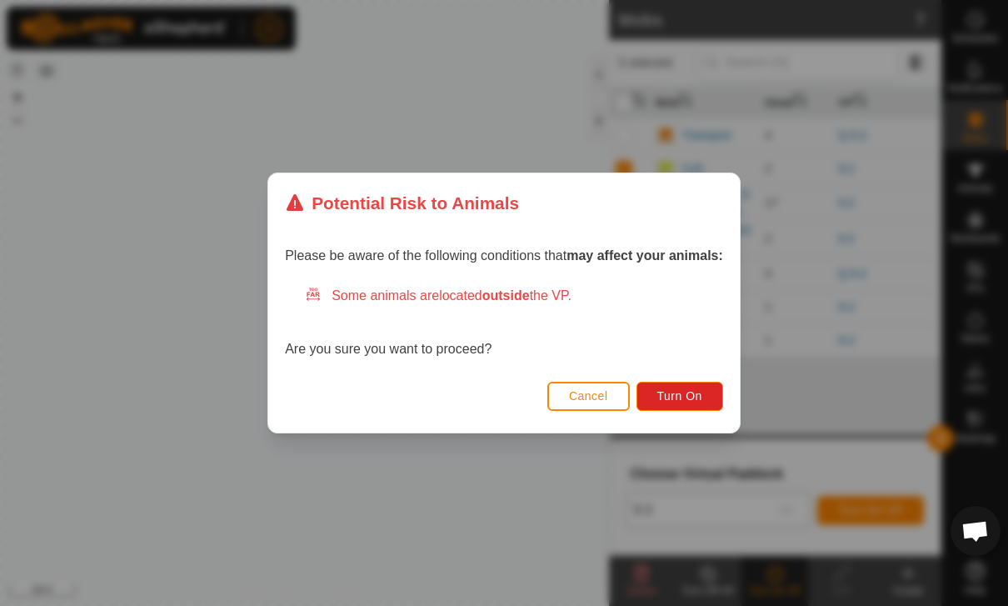
click at [706, 393] on button "Turn On" at bounding box center [680, 396] width 87 height 29
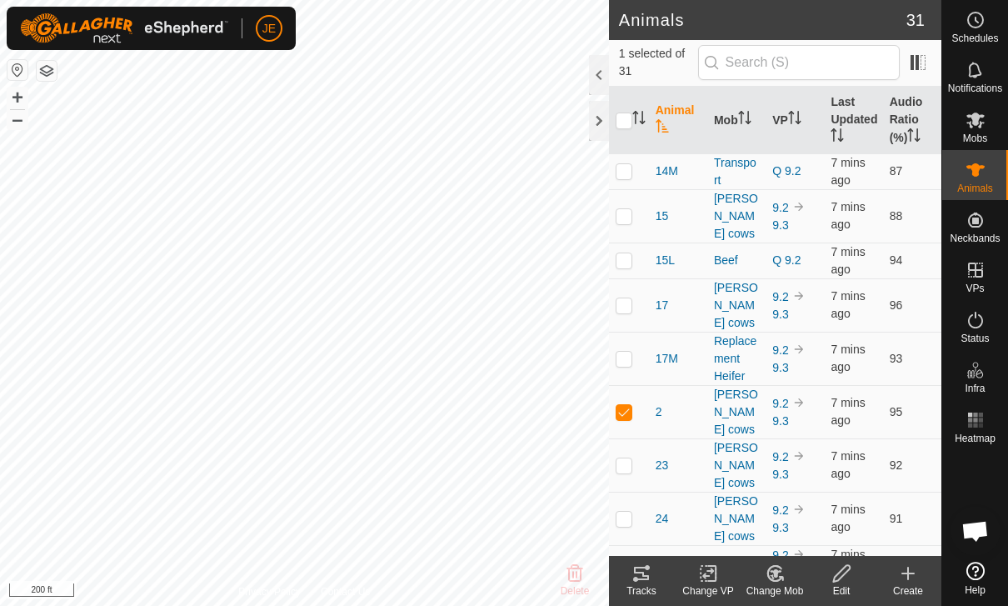
checkbox input "false"
